Goal: Transaction & Acquisition: Purchase product/service

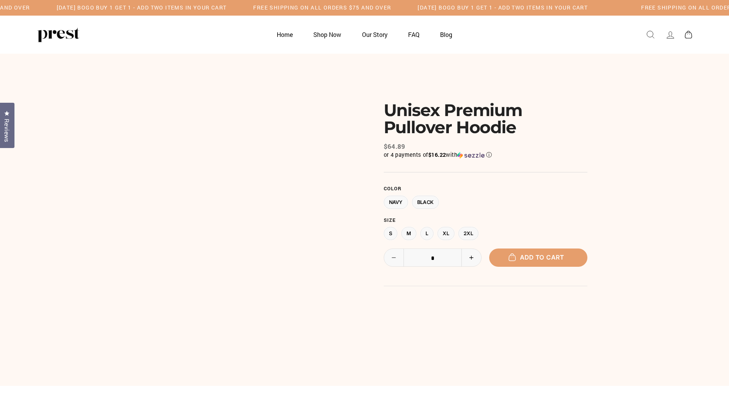
click at [538, 261] on span "Add to cart" at bounding box center [538, 257] width 52 height 8
